Goal: Transaction & Acquisition: Purchase product/service

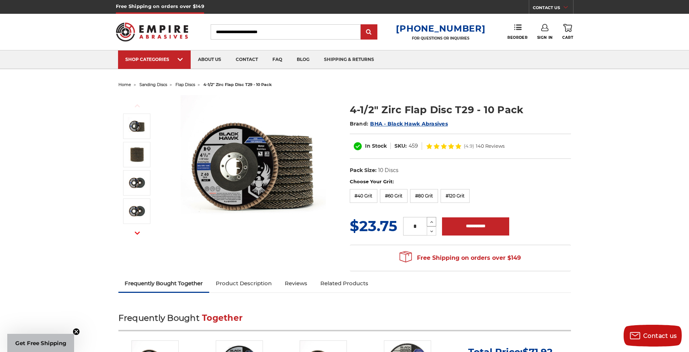
click at [430, 221] on icon at bounding box center [431, 222] width 5 height 7
type input "*"
click at [477, 229] on input "**********" at bounding box center [475, 226] width 67 height 18
click at [489, 193] on div "Choose Your Grit: #36 Grit #40 Grit #60 Grit #80 Grit #120 Grit" at bounding box center [460, 191] width 221 height 27
click at [425, 196] on label "#80 Grit" at bounding box center [424, 196] width 28 height 14
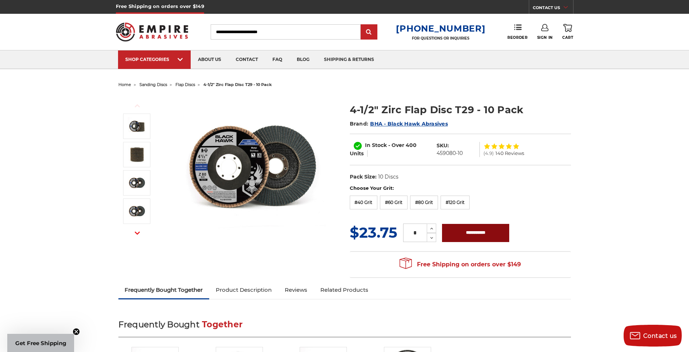
click at [476, 229] on input "**********" at bounding box center [475, 233] width 67 height 18
type input "**********"
click at [566, 28] on icon at bounding box center [567, 28] width 9 height 8
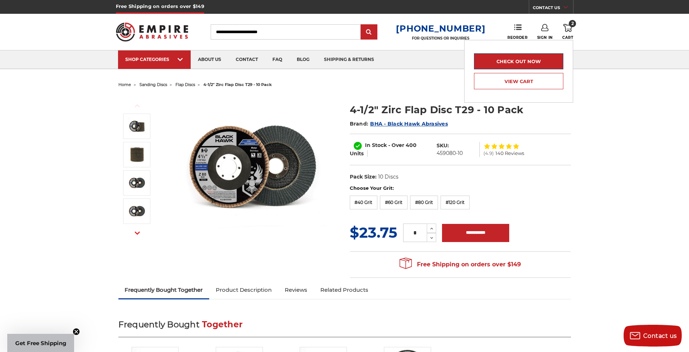
click at [530, 61] on link "Check out now" at bounding box center [518, 61] width 89 height 16
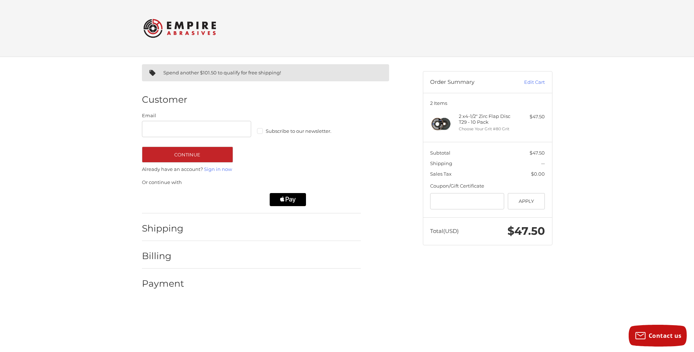
click at [259, 132] on label "Subscribe to our newsletter." at bounding box center [312, 131] width 110 height 6
click at [152, 129] on input "Email" at bounding box center [197, 129] width 110 height 16
type input "**********"
click at [193, 152] on button "Continue" at bounding box center [187, 155] width 91 height 16
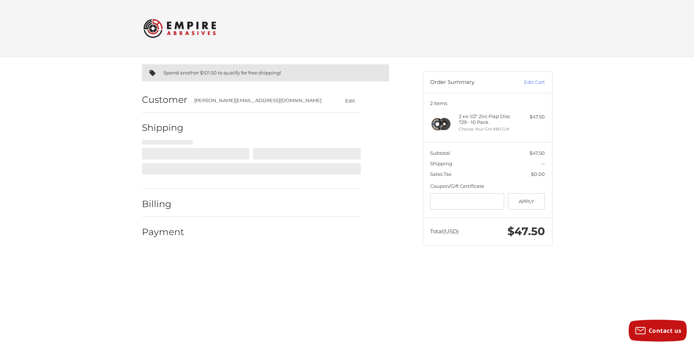
select select "**"
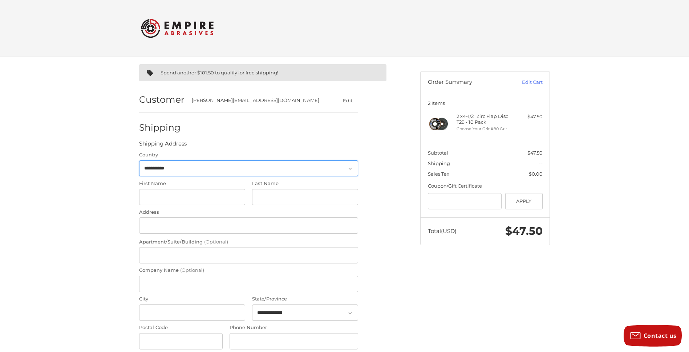
scroll to position [42, 0]
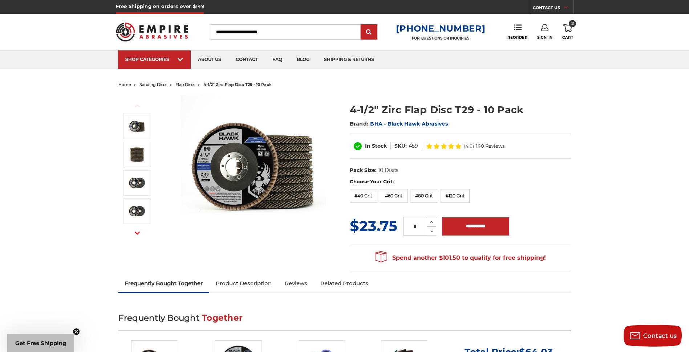
click at [544, 31] on link "Sign In" at bounding box center [545, 32] width 16 height 16
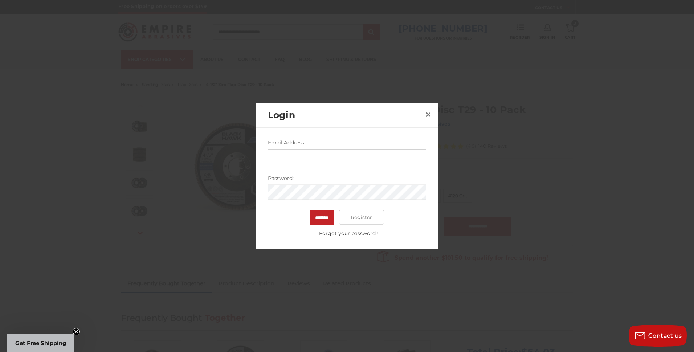
click at [324, 157] on input "Email Address:" at bounding box center [347, 156] width 159 height 15
type input "**********"
click at [318, 219] on input "*******" at bounding box center [322, 217] width 24 height 15
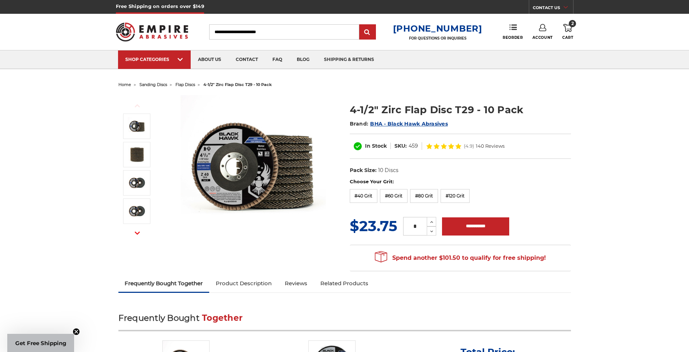
click at [566, 28] on icon at bounding box center [567, 28] width 9 height 8
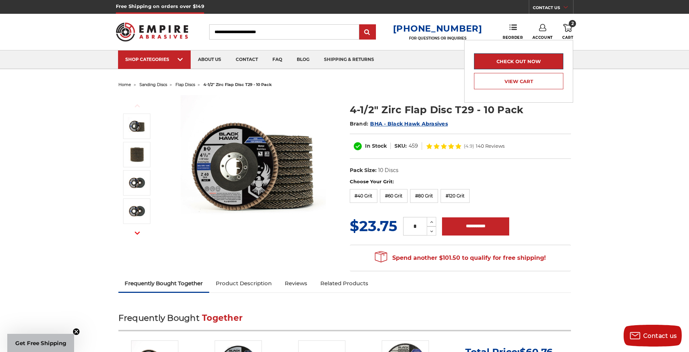
click at [544, 64] on link "Check out now" at bounding box center [518, 61] width 89 height 16
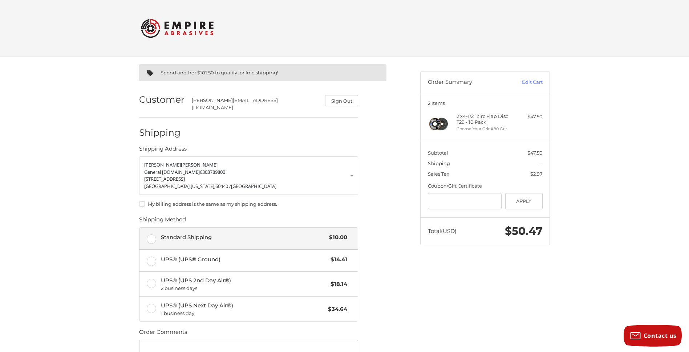
click at [152, 231] on label "Standard Shipping $10.00" at bounding box center [248, 239] width 218 height 22
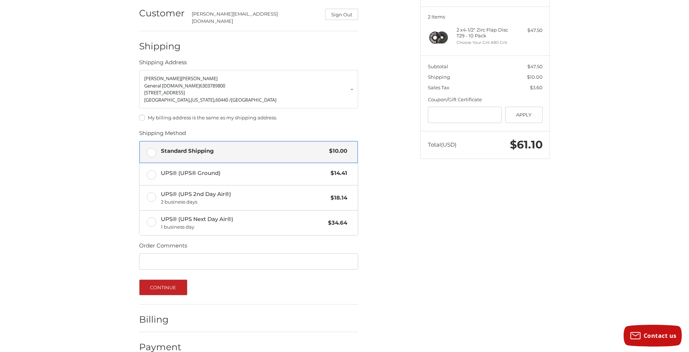
scroll to position [96, 0]
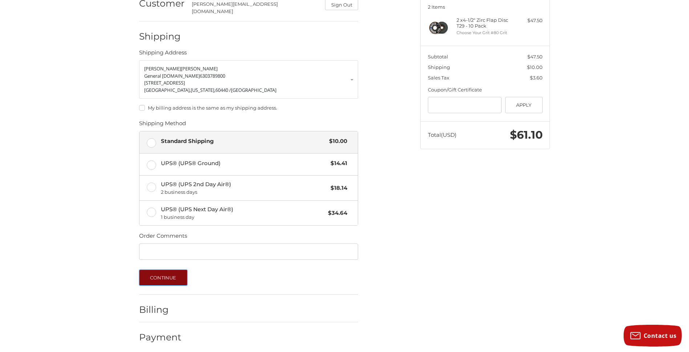
click at [175, 274] on button "Continue" at bounding box center [163, 278] width 48 height 16
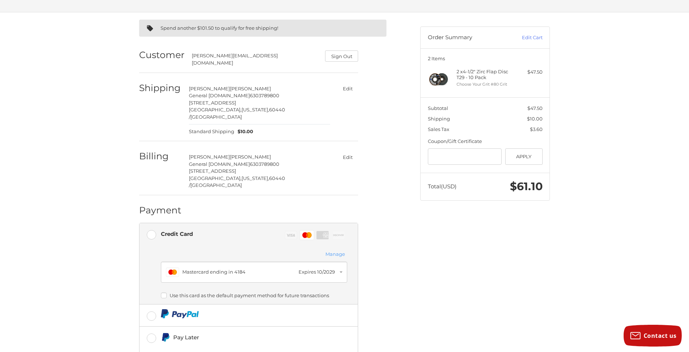
scroll to position [101, 0]
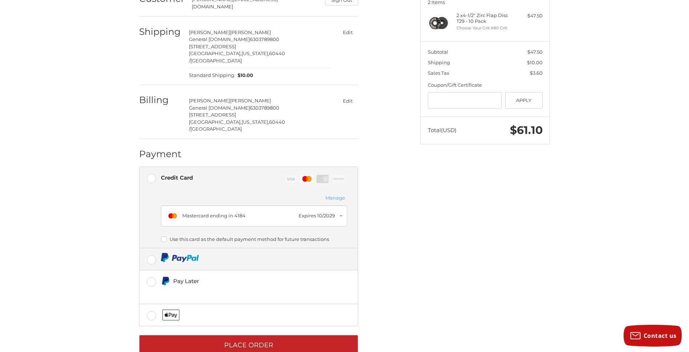
click at [152, 248] on label at bounding box center [248, 259] width 218 height 22
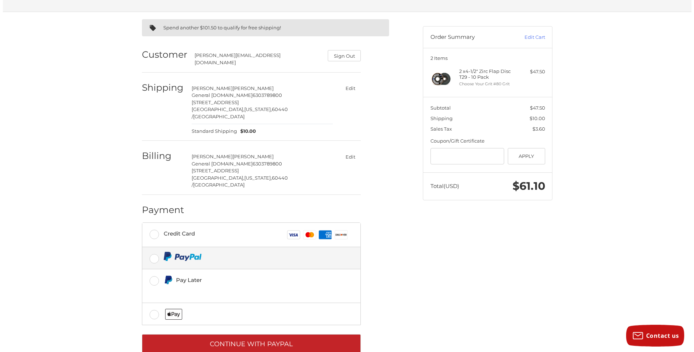
scroll to position [44, 0]
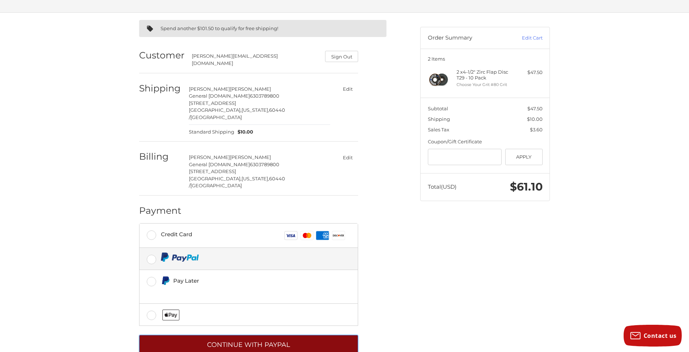
click at [283, 335] on button "Continue with PayPal" at bounding box center [248, 345] width 219 height 20
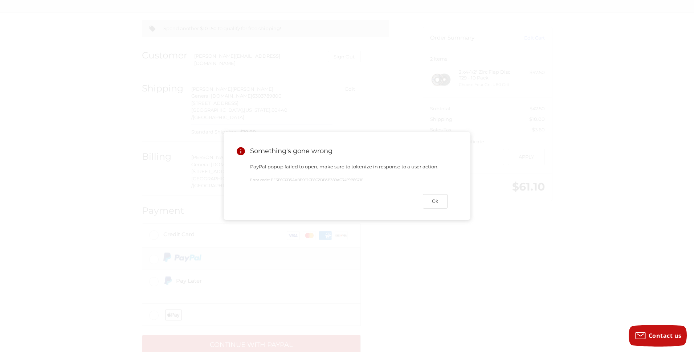
click at [457, 309] on div at bounding box center [347, 176] width 694 height 352
click at [438, 198] on div at bounding box center [347, 176] width 694 height 352
click at [429, 201] on div at bounding box center [347, 176] width 694 height 352
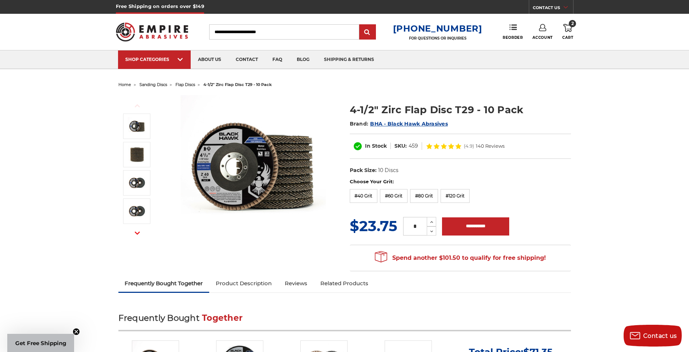
click at [566, 29] on use at bounding box center [567, 28] width 9 height 8
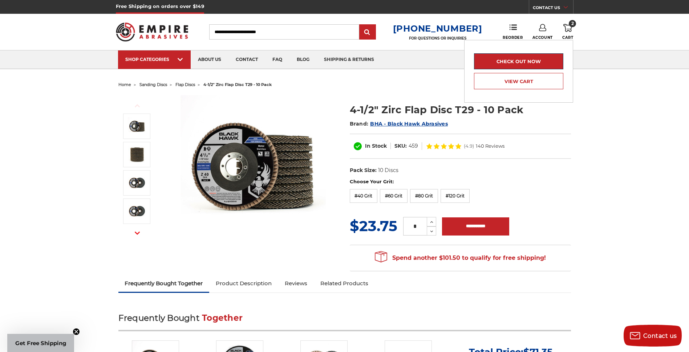
click at [530, 60] on link "Check out now" at bounding box center [518, 61] width 89 height 16
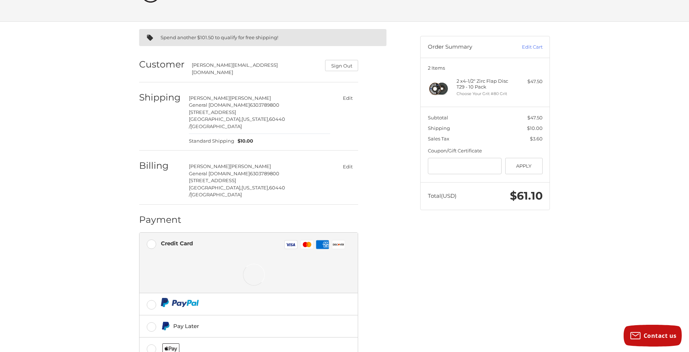
scroll to position [69, 0]
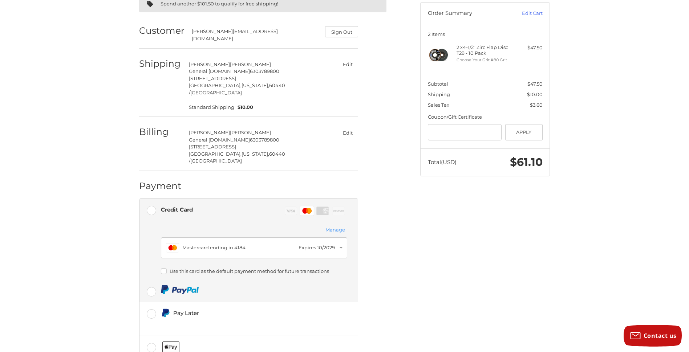
click at [150, 280] on label at bounding box center [248, 291] width 218 height 22
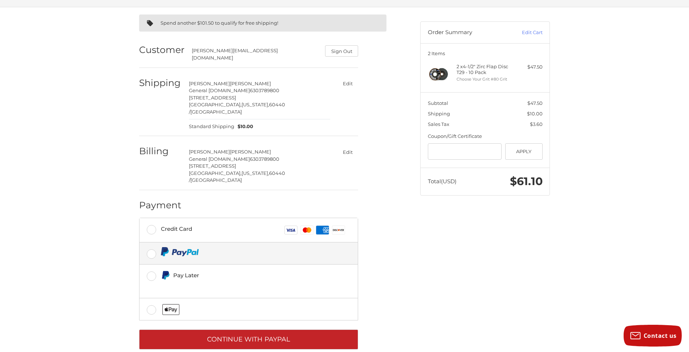
scroll to position [44, 0]
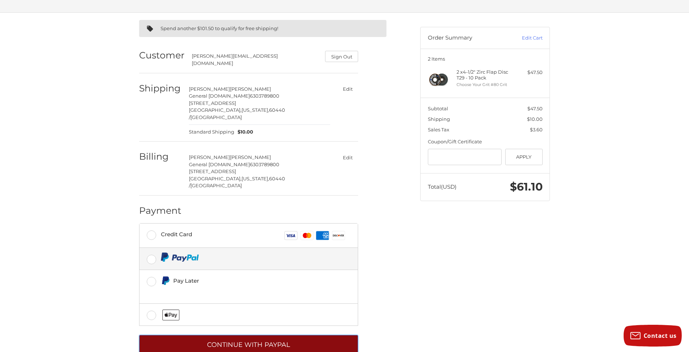
click at [270, 335] on button "Continue with PayPal" at bounding box center [248, 345] width 219 height 20
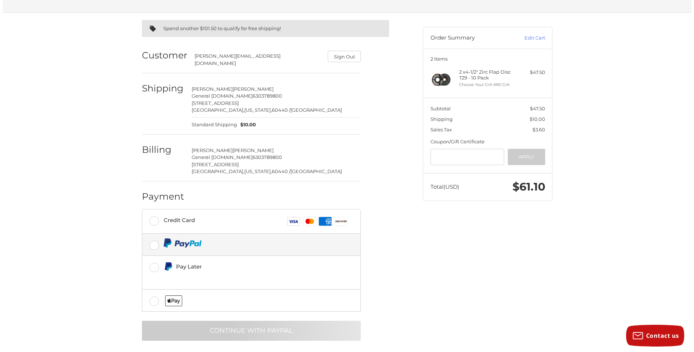
scroll to position [0, 0]
